Goal: Task Accomplishment & Management: Manage account settings

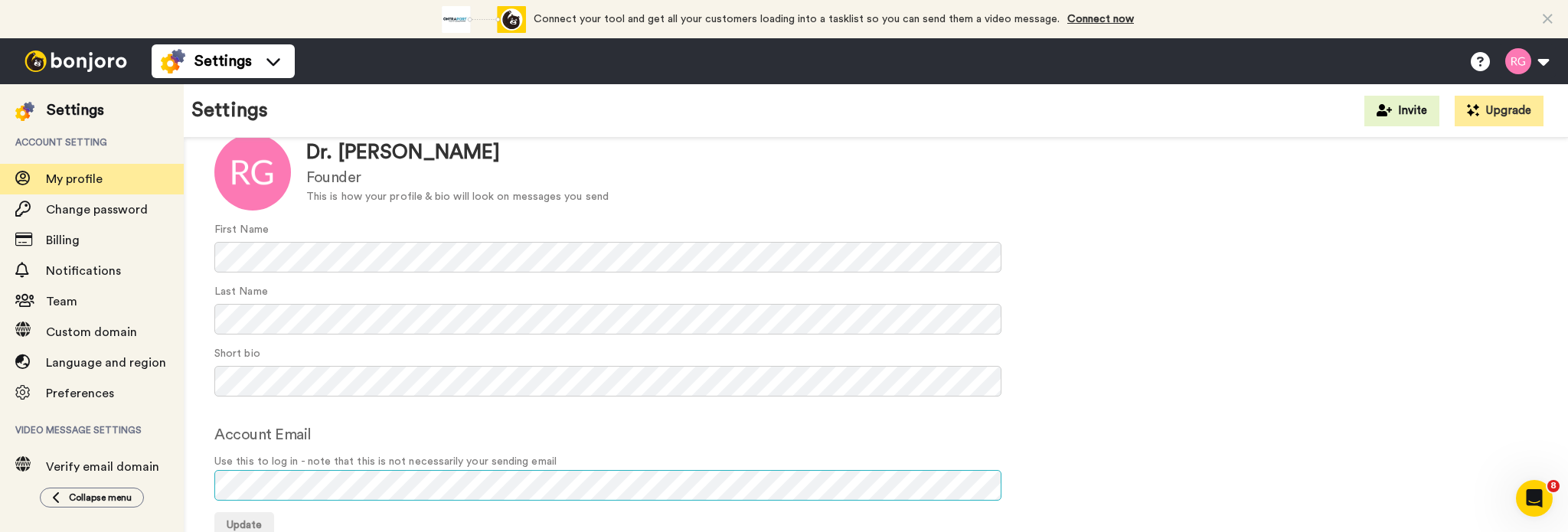
scroll to position [98, 0]
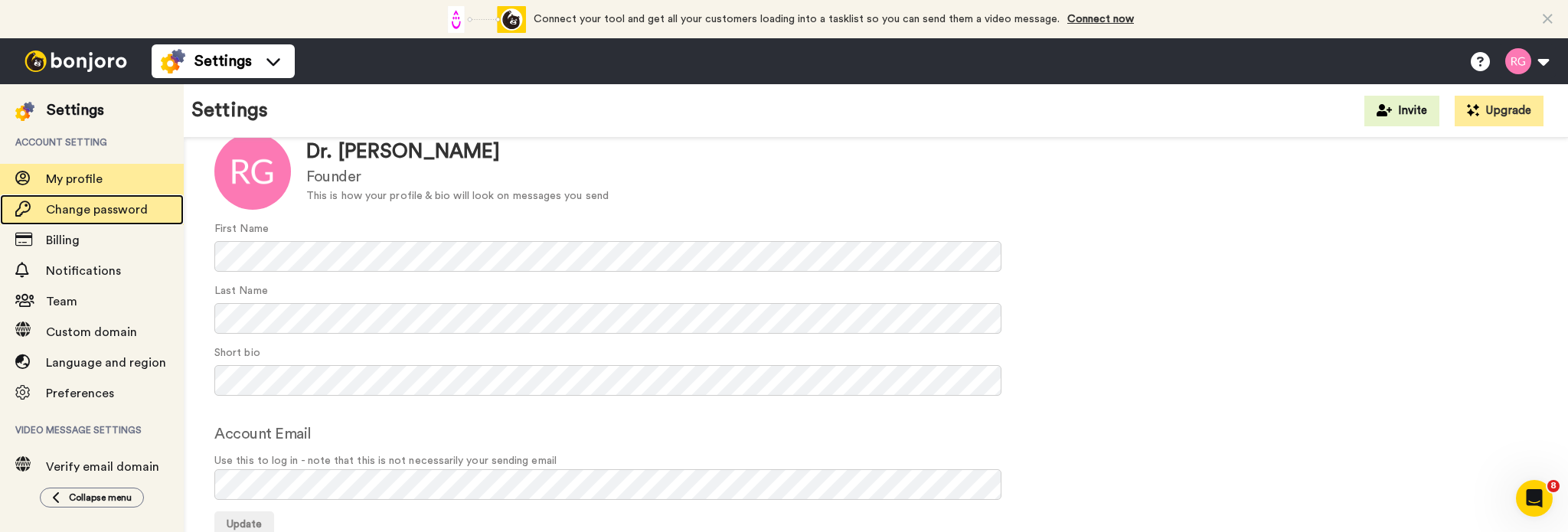
click at [79, 212] on span "Change password" at bounding box center [97, 209] width 102 height 12
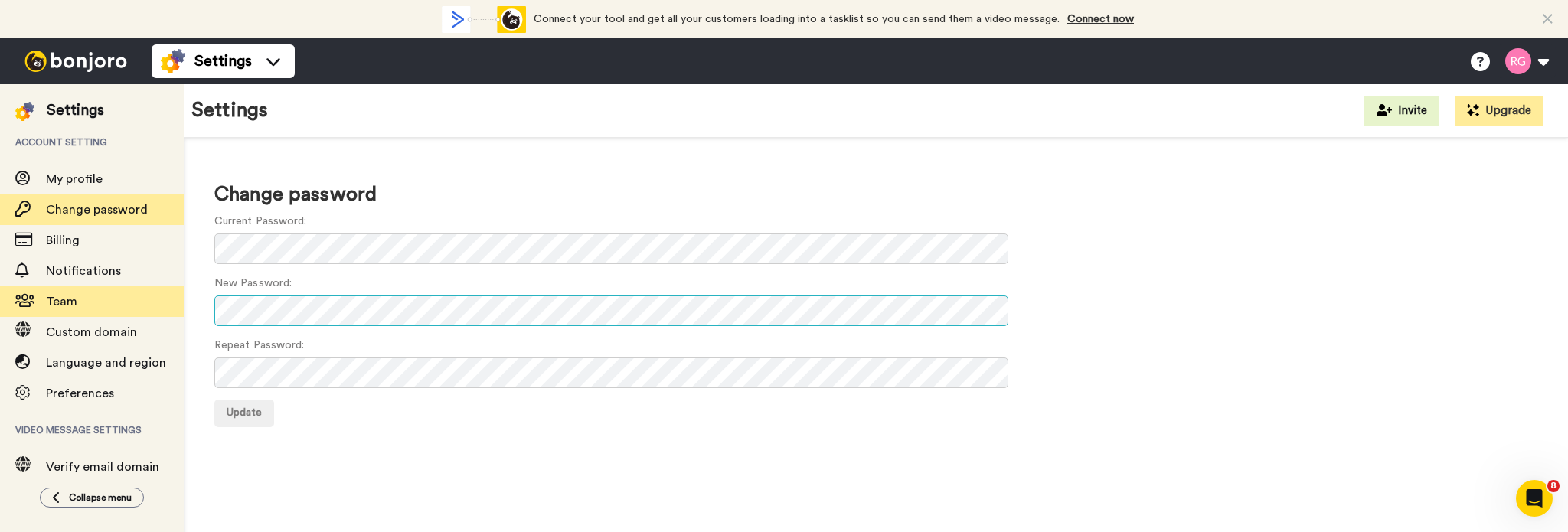
click at [169, 304] on div "Settings Account setting My profile Change password Billing Notifications Team …" at bounding box center [784, 308] width 1568 height 448
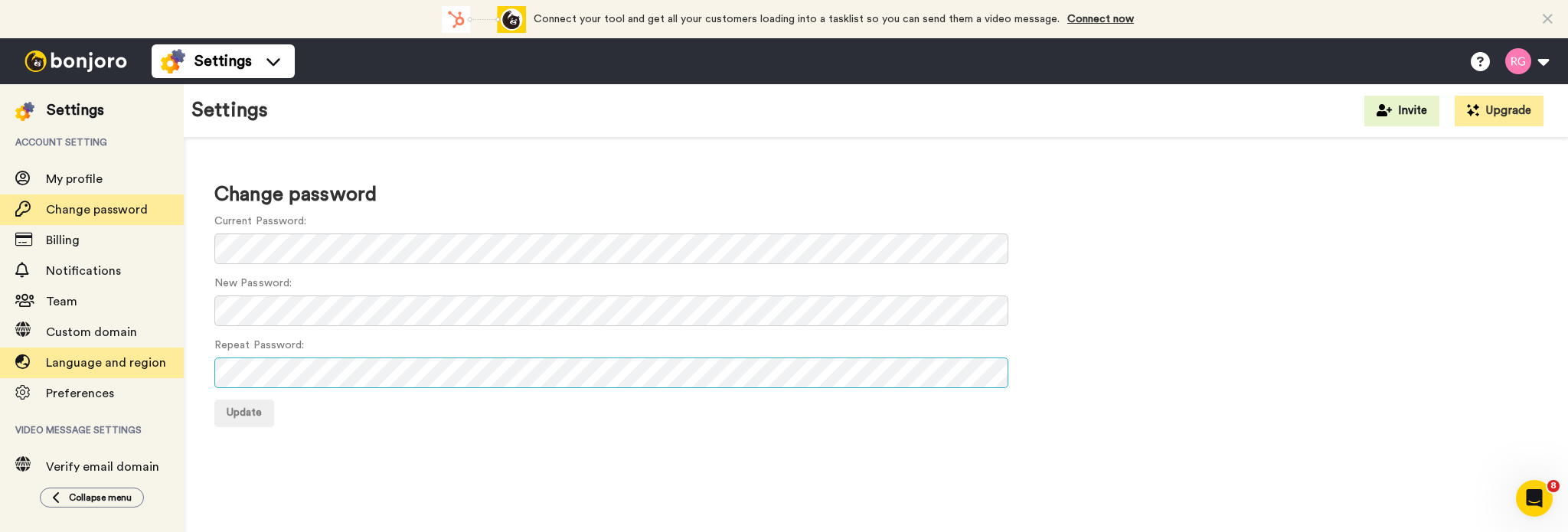
click at [155, 371] on div "Settings Account setting My profile Change password Billing Notifications Team …" at bounding box center [784, 308] width 1568 height 448
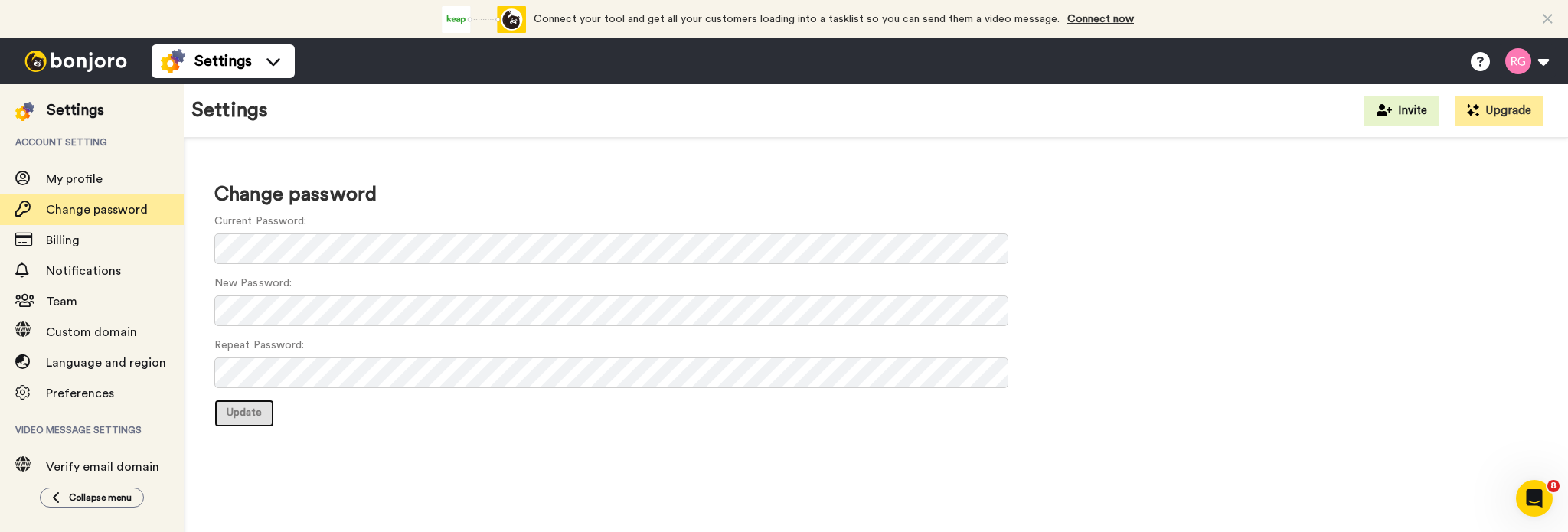
click at [270, 411] on button "Update" at bounding box center [244, 414] width 60 height 28
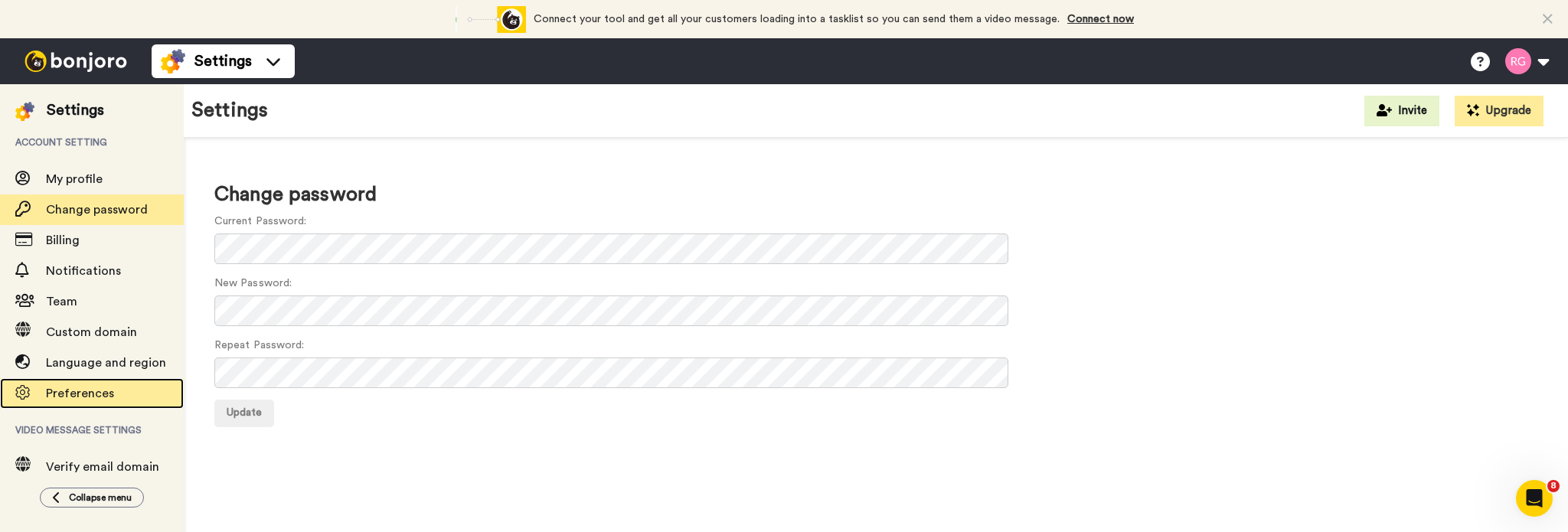
click at [87, 381] on div "Preferences" at bounding box center [92, 394] width 184 height 30
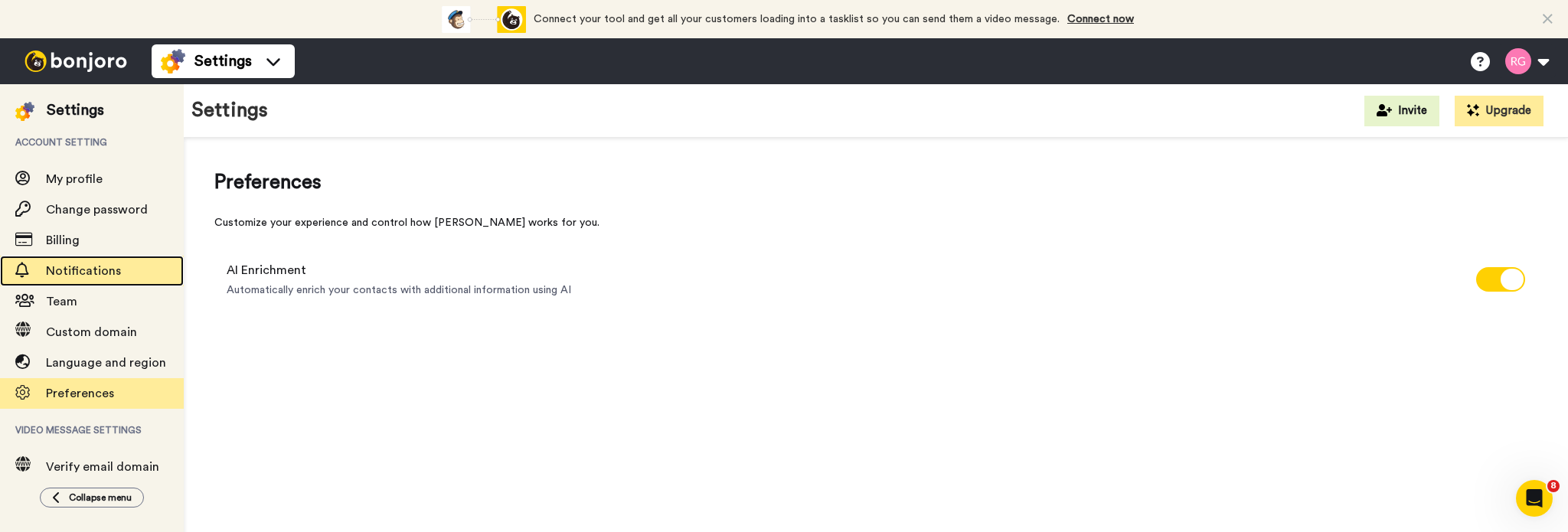
click at [69, 270] on span "Notifications" at bounding box center [84, 271] width 75 height 12
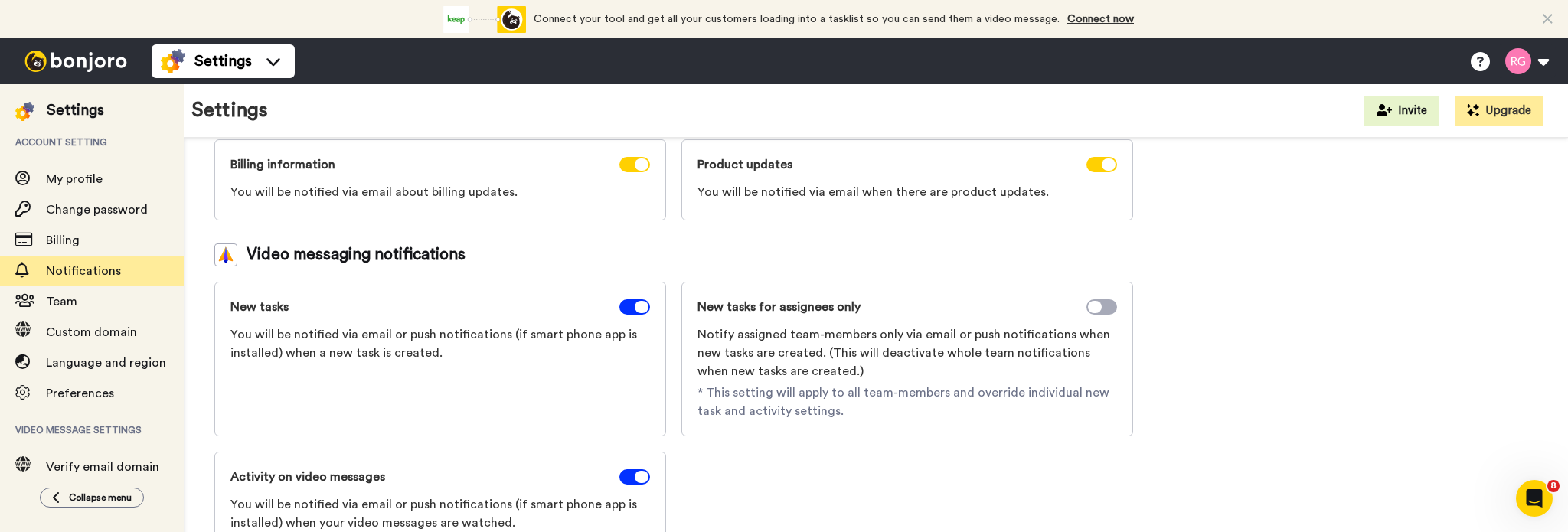
scroll to position [156, 0]
click at [1111, 300] on span at bounding box center [1102, 306] width 30 height 15
click at [1100, 304] on span at bounding box center [1102, 306] width 30 height 15
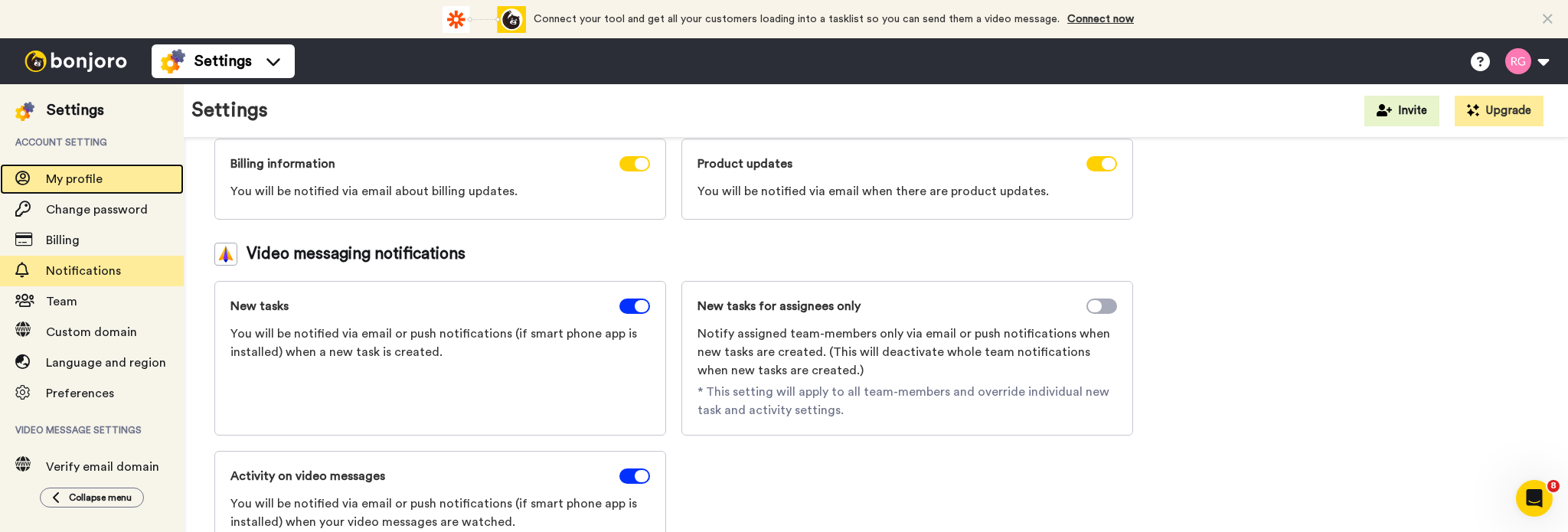
click at [88, 184] on span "My profile" at bounding box center [74, 179] width 57 height 12
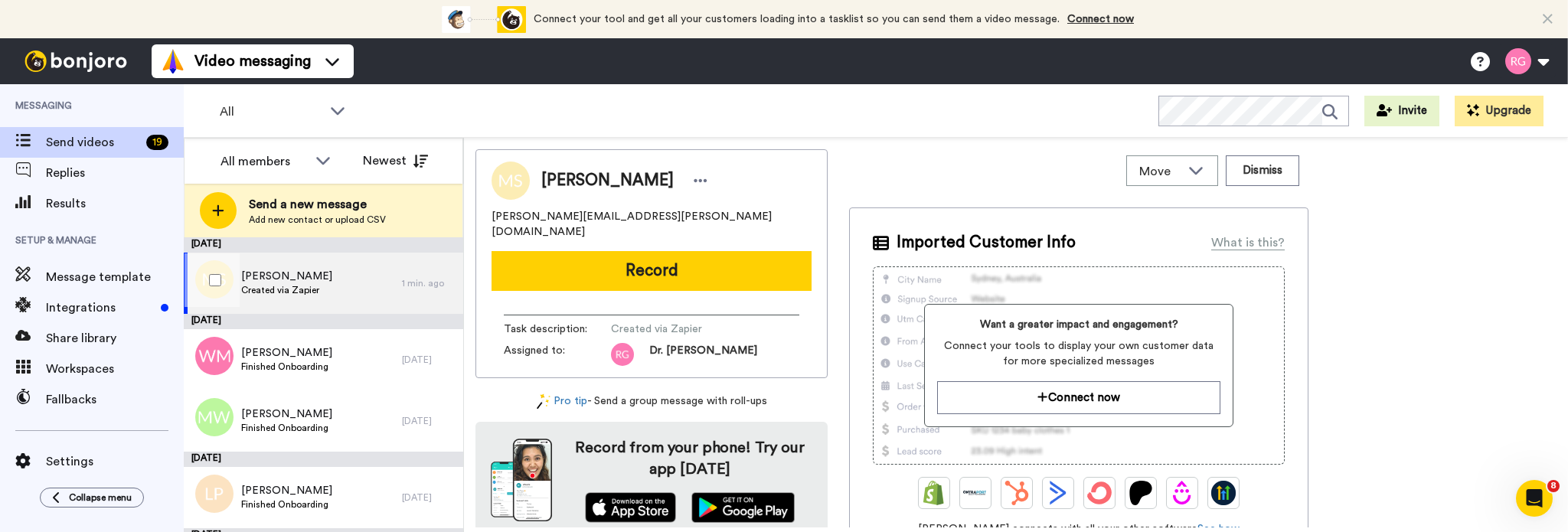
click at [222, 288] on div at bounding box center [212, 280] width 55 height 54
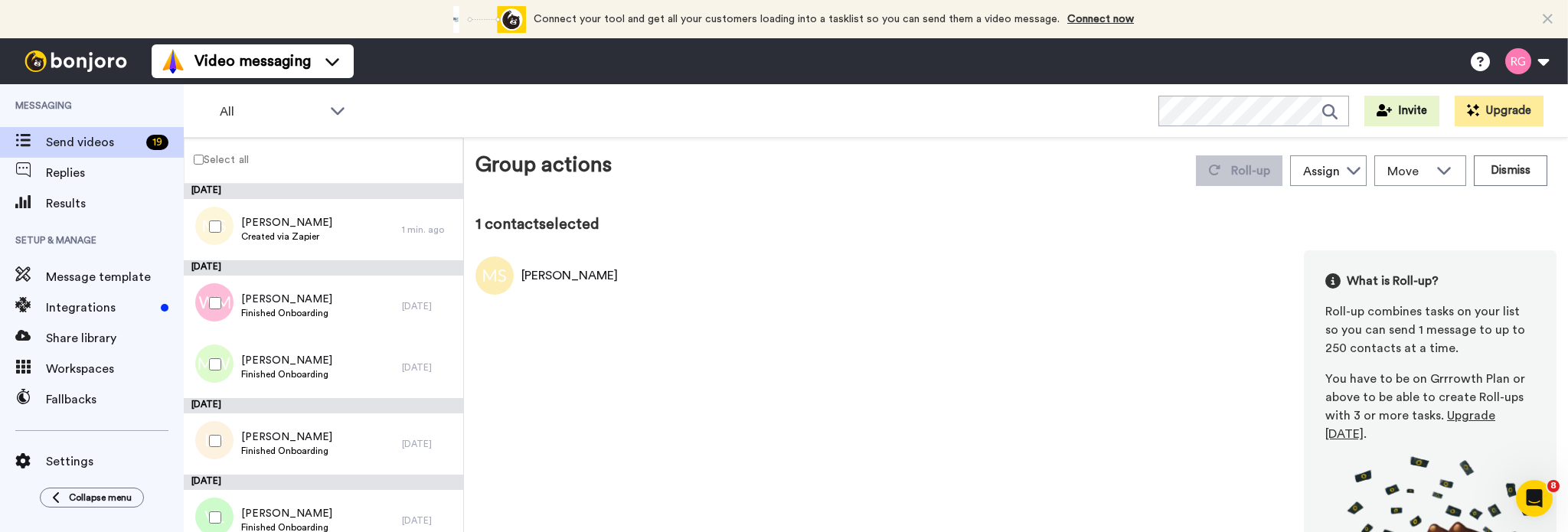
click at [210, 297] on div at bounding box center [212, 303] width 55 height 54
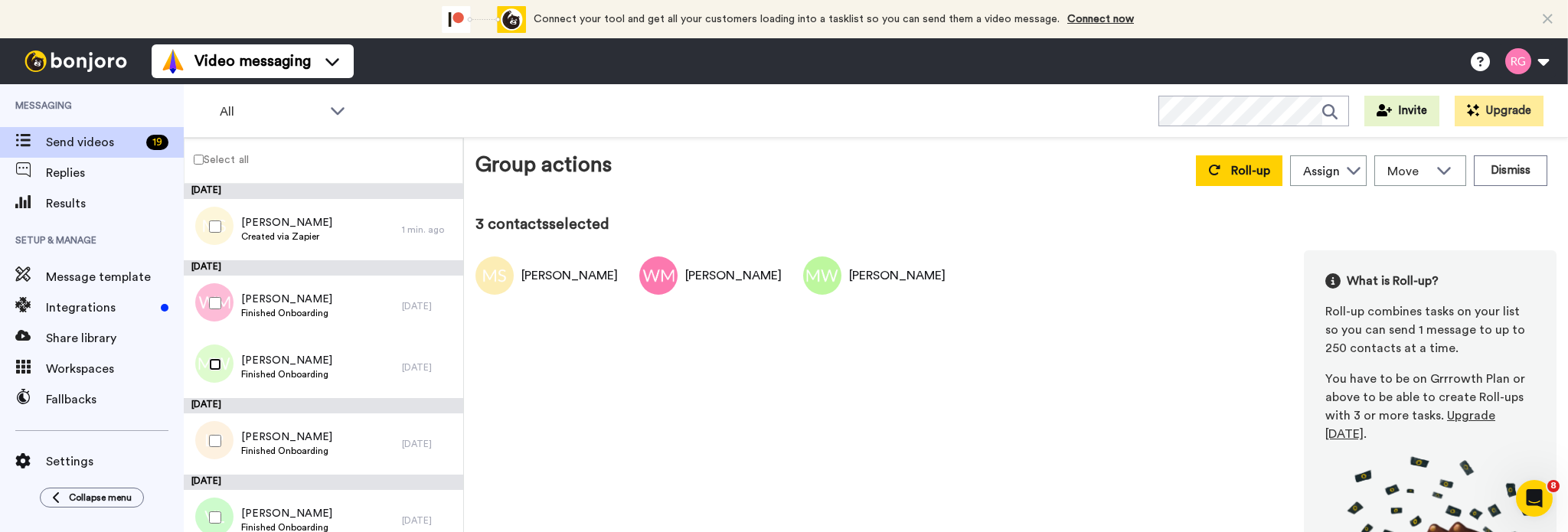
scroll to position [153, 0]
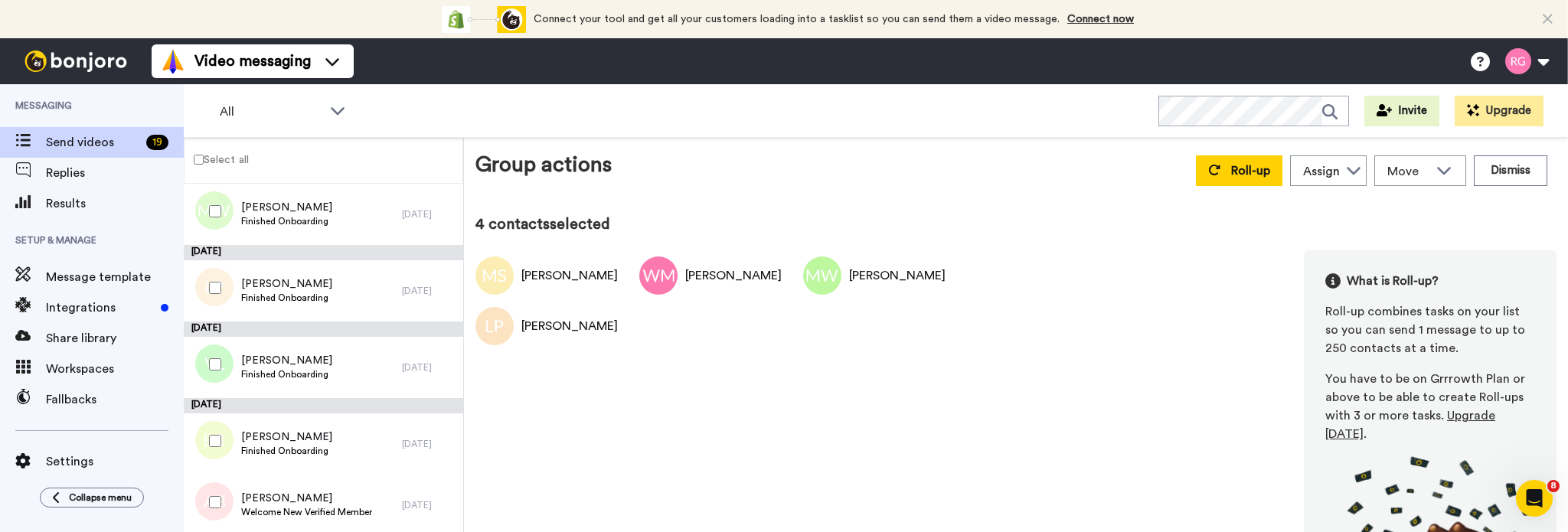
drag, startPoint x: 208, startPoint y: 356, endPoint x: 212, endPoint y: 379, distance: 23.3
click at [208, 356] on div at bounding box center [212, 364] width 55 height 54
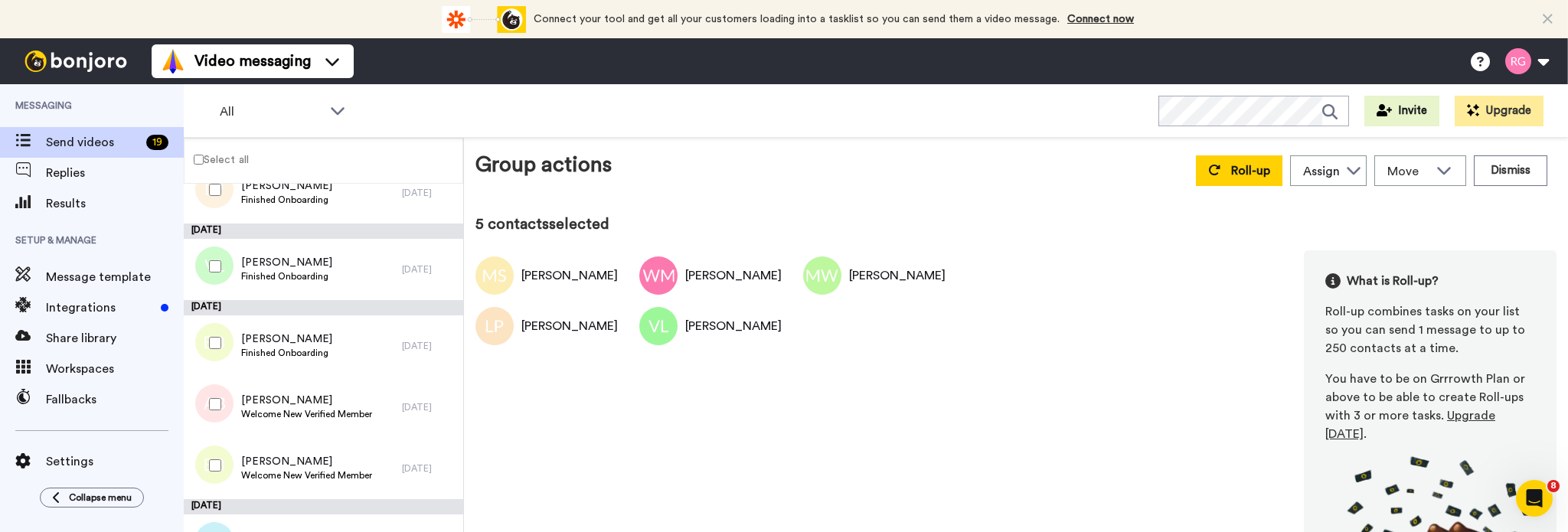
scroll to position [383, 0]
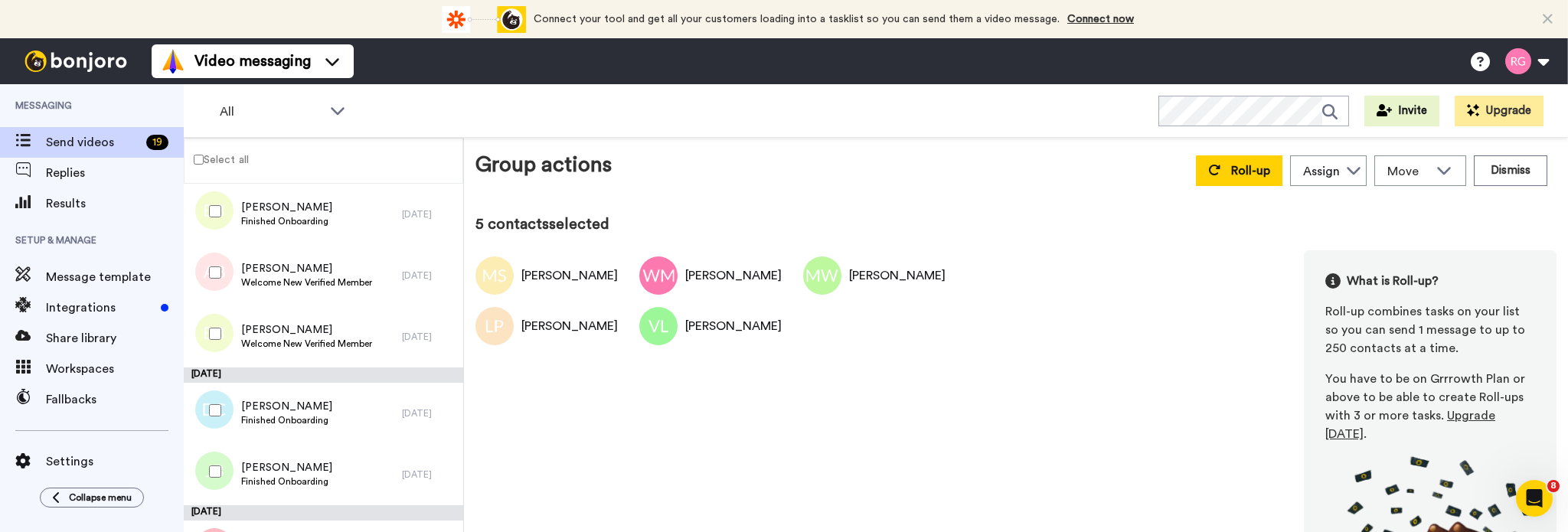
click at [205, 196] on div at bounding box center [212, 211] width 55 height 54
click at [213, 219] on div at bounding box center [212, 211] width 55 height 54
click at [218, 326] on div at bounding box center [212, 334] width 55 height 54
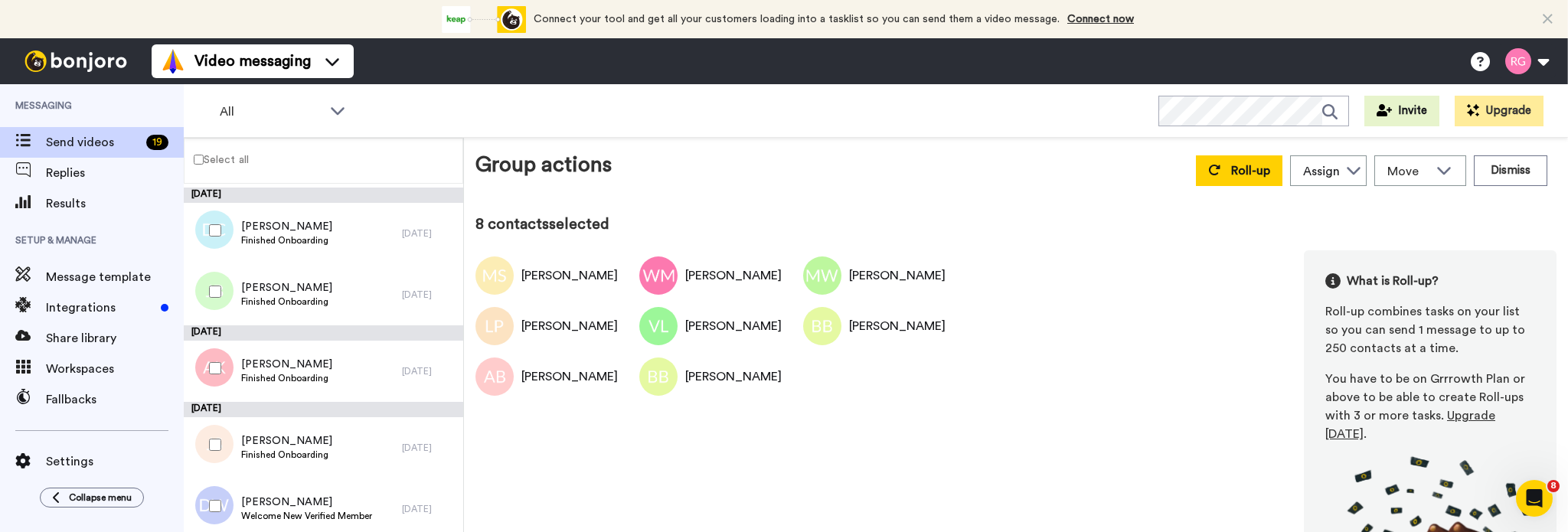
scroll to position [536, 0]
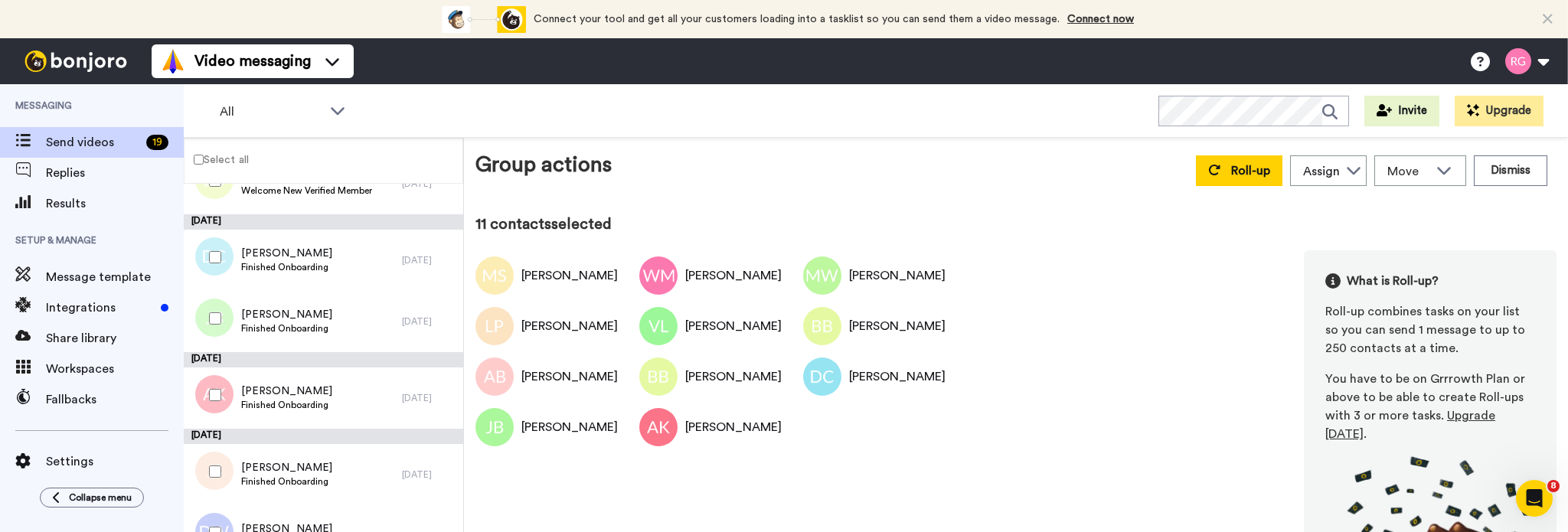
click at [206, 471] on div at bounding box center [212, 471] width 55 height 54
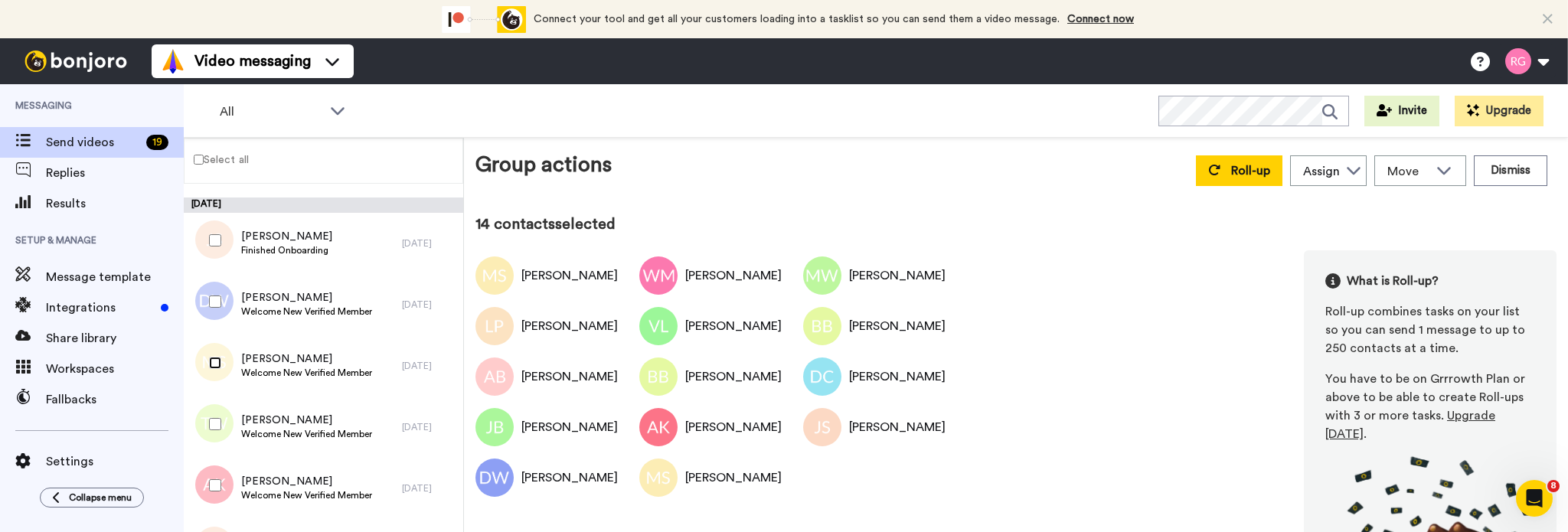
scroll to position [843, 0]
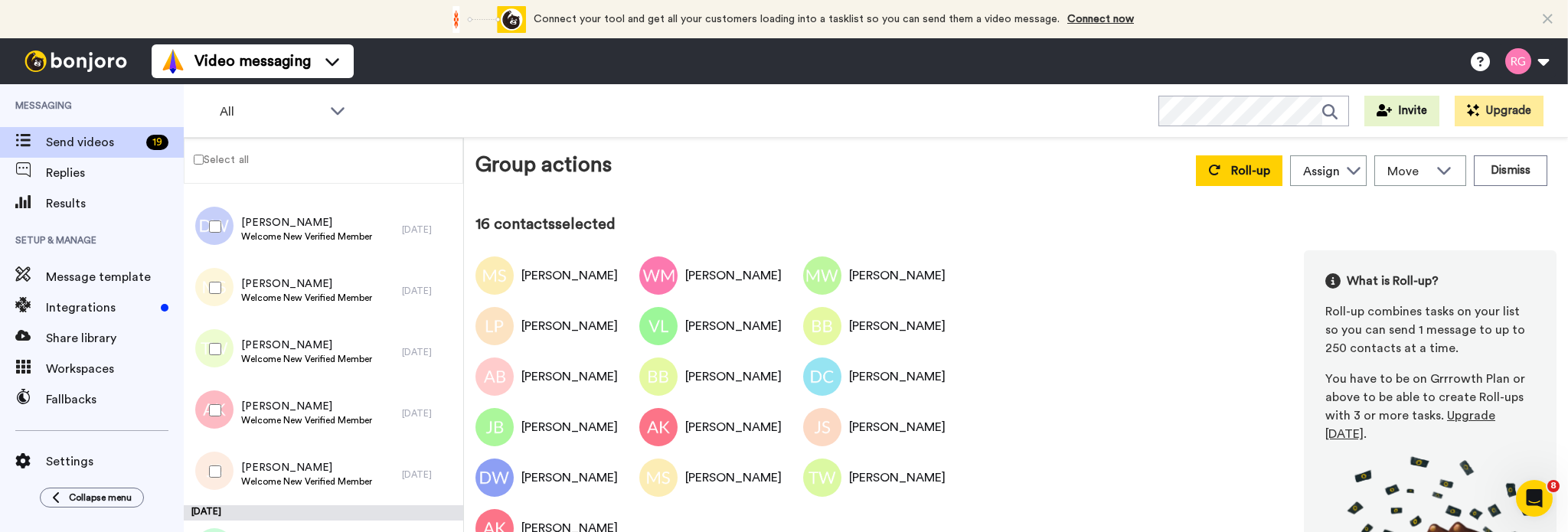
drag, startPoint x: 215, startPoint y: 463, endPoint x: 230, endPoint y: 447, distance: 21.9
click at [214, 463] on div at bounding box center [212, 471] width 55 height 54
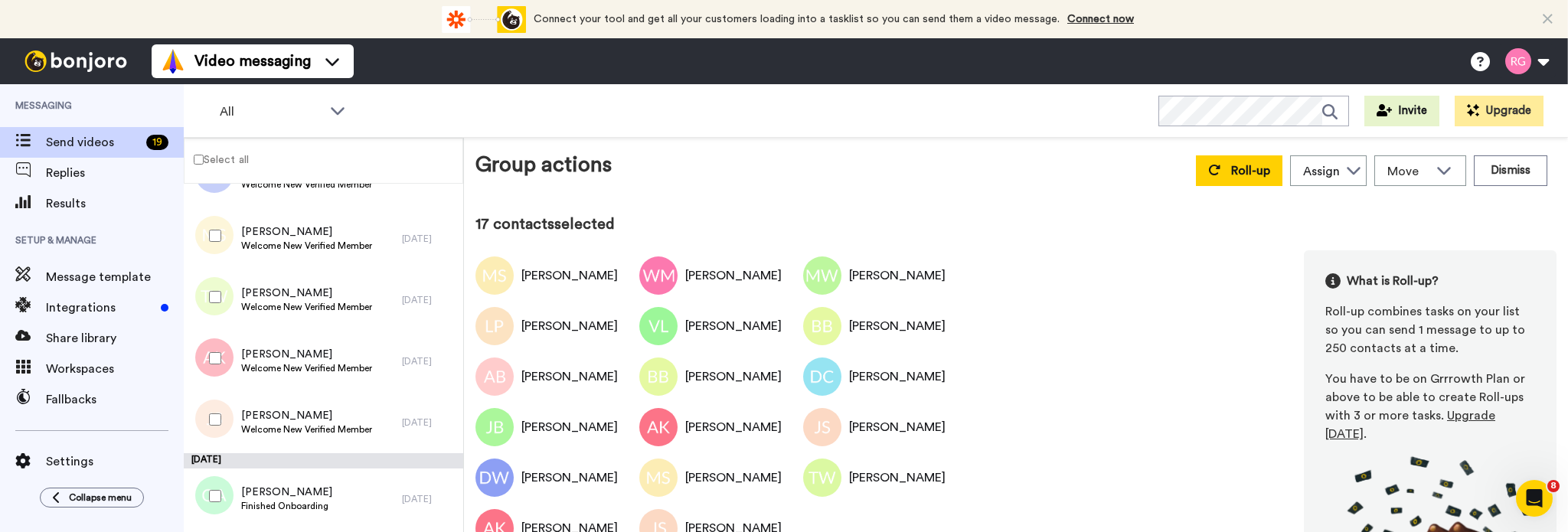
scroll to position [953, 0]
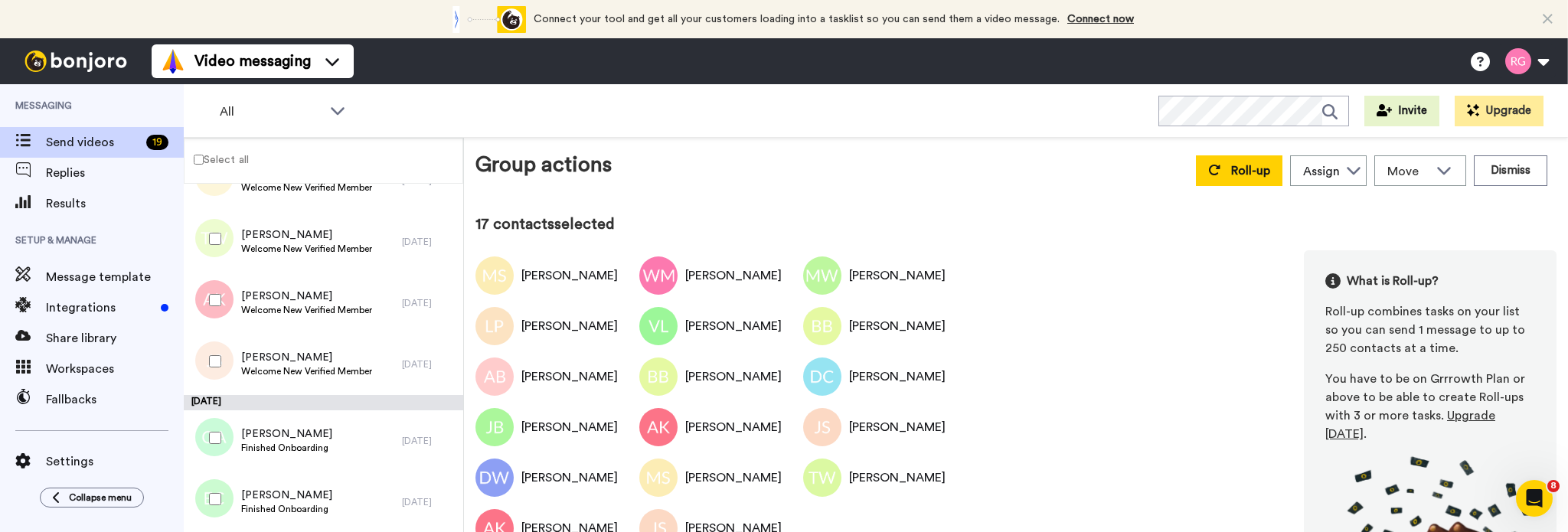
click at [223, 432] on div at bounding box center [212, 438] width 55 height 54
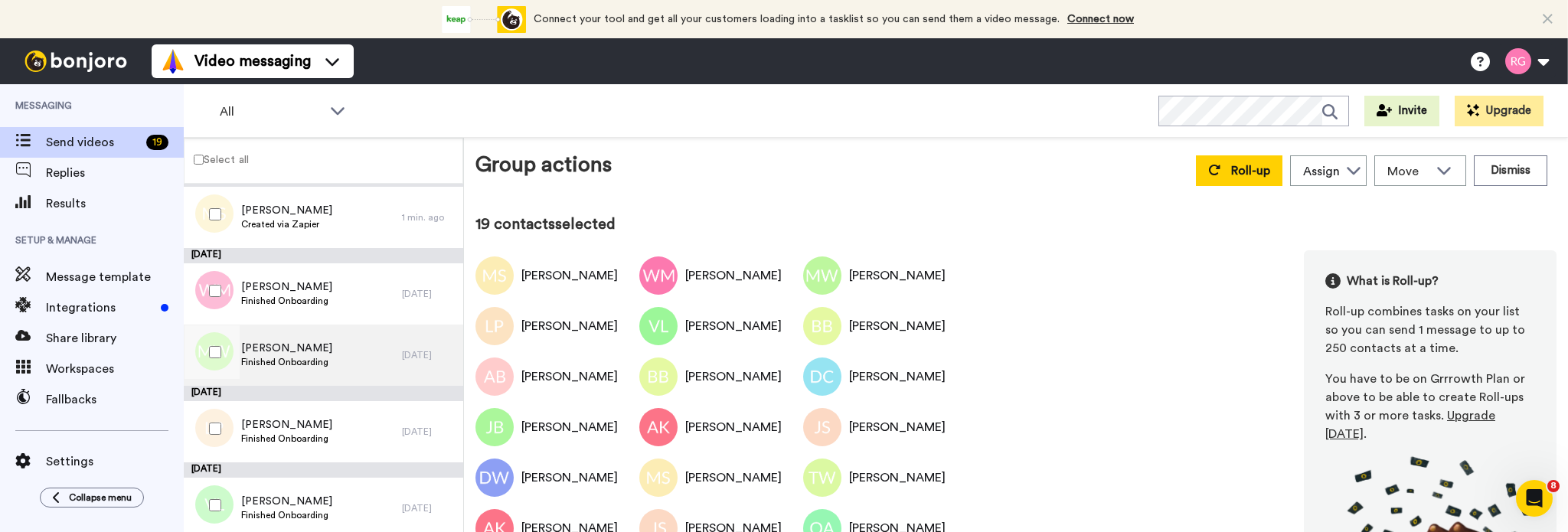
scroll to position [0, 0]
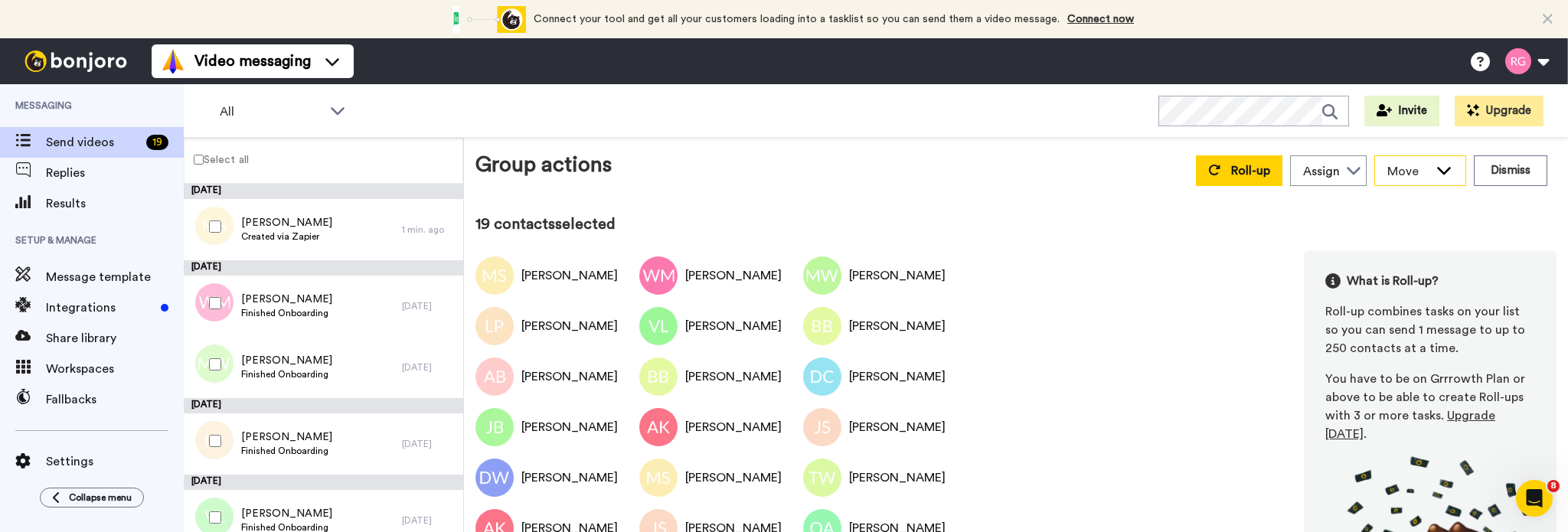
click at [1435, 171] on icon at bounding box center [1443, 169] width 18 height 15
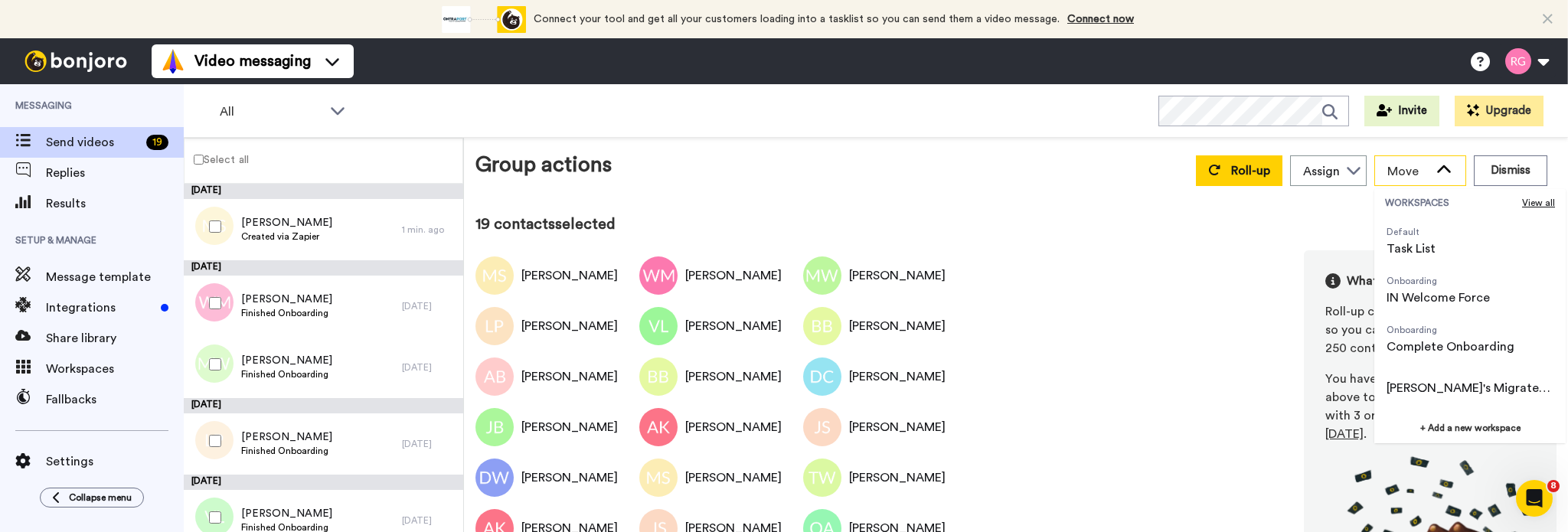
click at [1435, 176] on icon at bounding box center [1443, 169] width 18 height 15
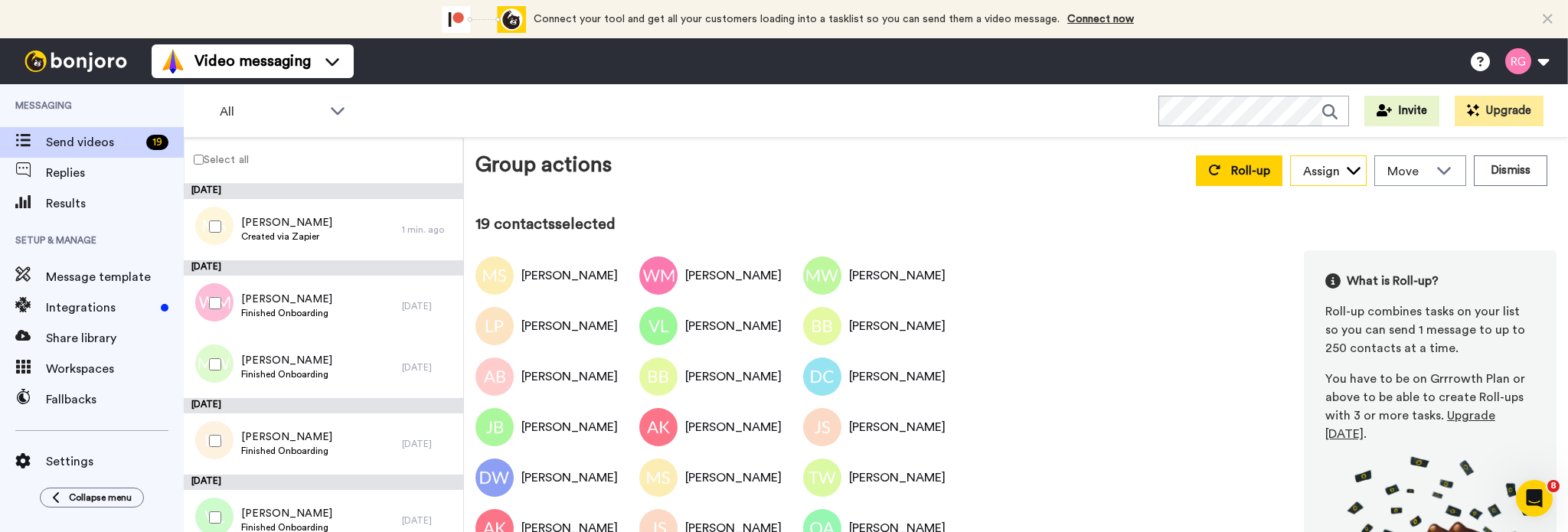
click at [1331, 177] on div "Assign" at bounding box center [1328, 172] width 75 height 30
click at [1323, 176] on div "Assign" at bounding box center [1321, 171] width 37 height 18
click at [1498, 178] on button "Dismiss" at bounding box center [1511, 171] width 73 height 30
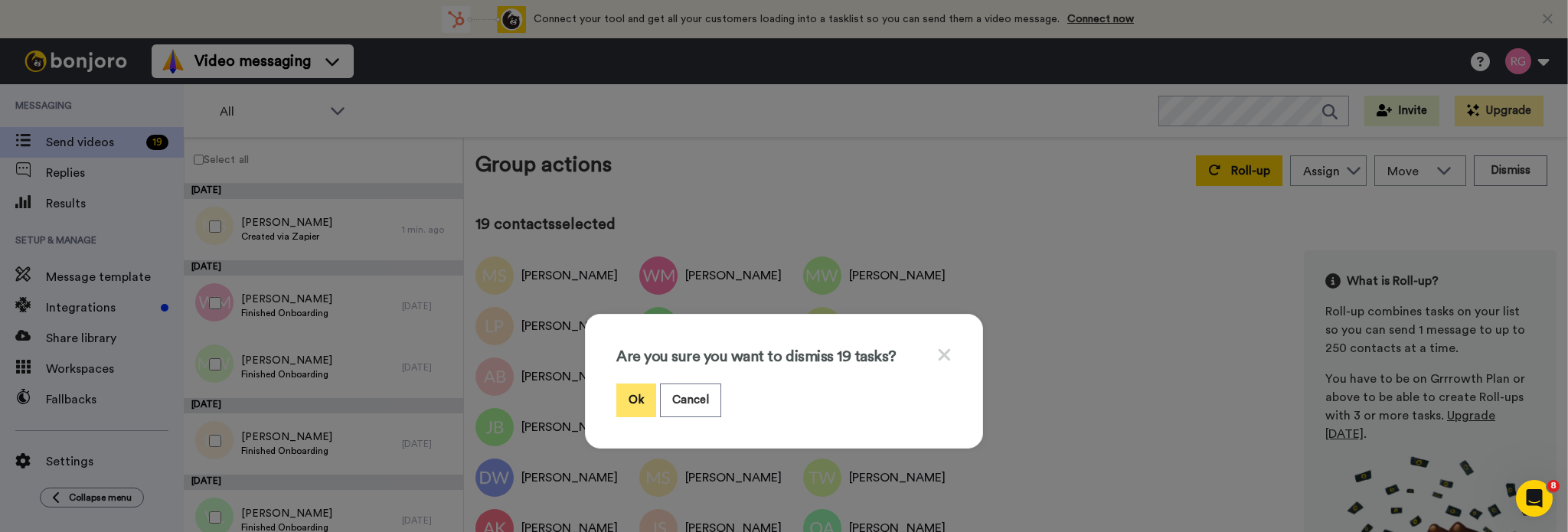
click at [624, 399] on button "Ok" at bounding box center [636, 399] width 40 height 33
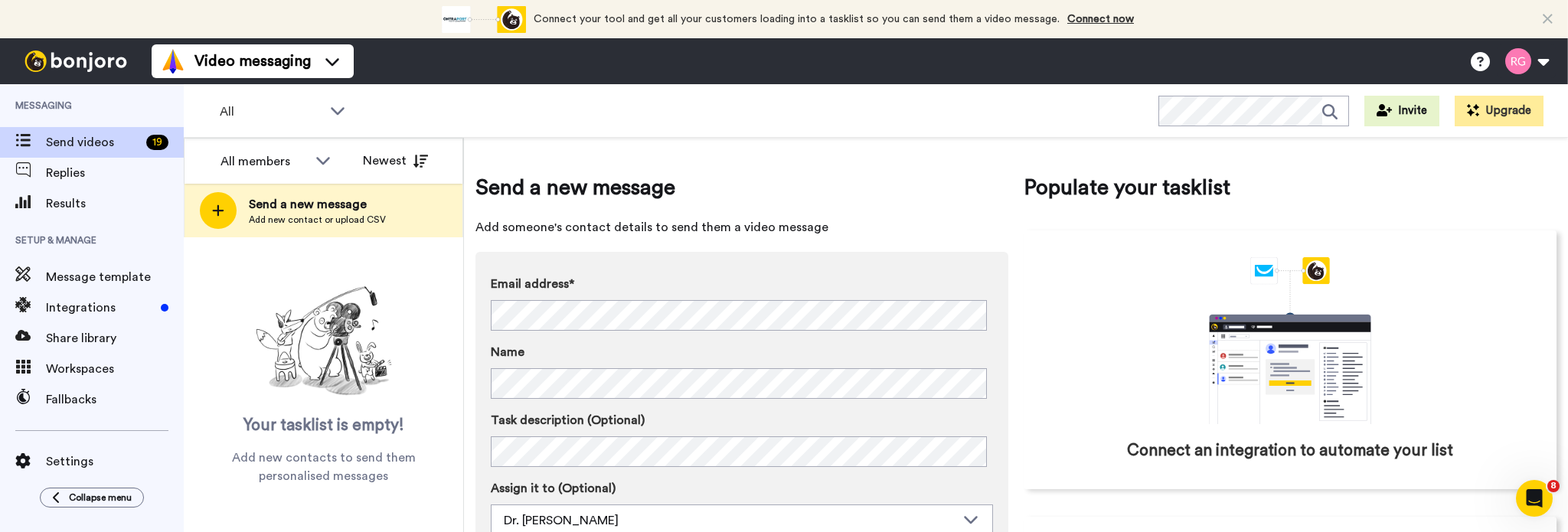
click at [1535, 10] on div "Connect your tool now! Connect your tool and get all your customers loading int…" at bounding box center [784, 19] width 1568 height 38
click at [1548, 20] on icon at bounding box center [1547, 18] width 10 height 15
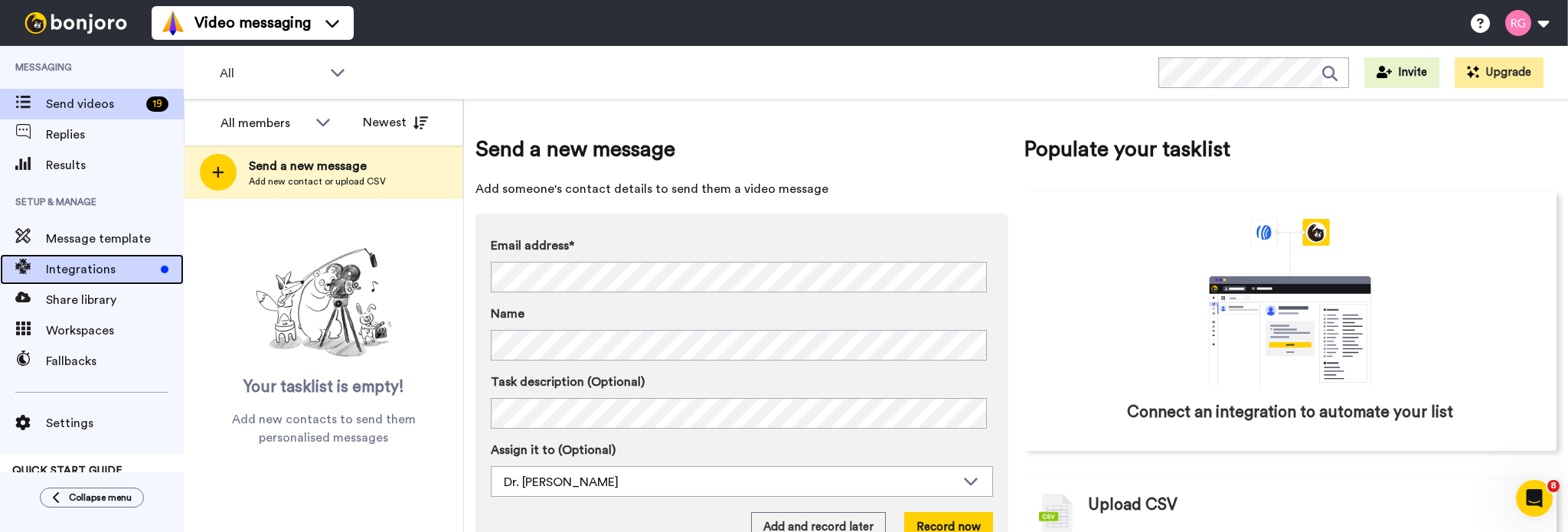
click at [69, 277] on span "Integrations" at bounding box center [101, 269] width 109 height 18
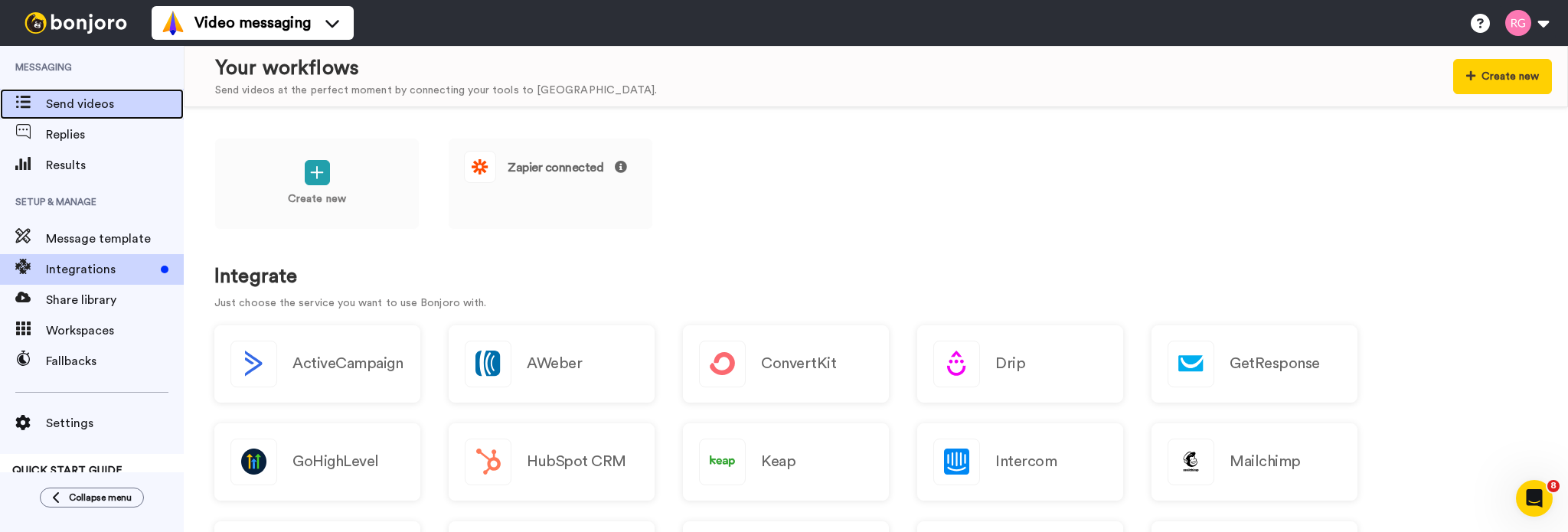
click at [46, 103] on span "Send videos" at bounding box center [115, 104] width 138 height 18
